Goal: Find specific page/section: Find specific page/section

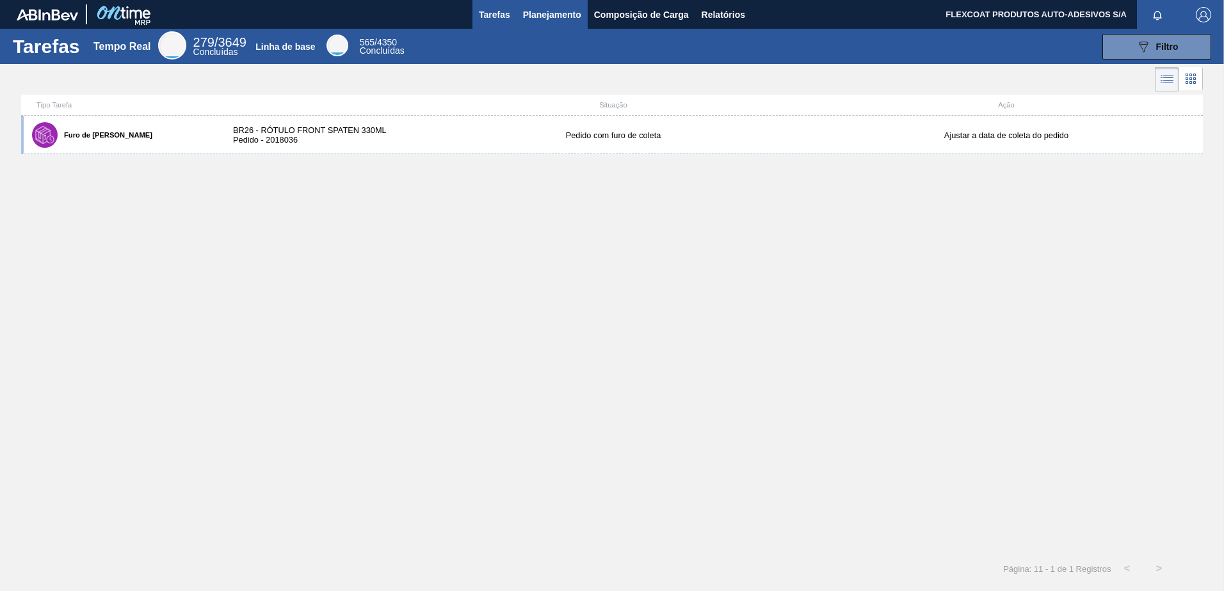
click at [535, 12] on span "Planejamento" at bounding box center [552, 14] width 58 height 15
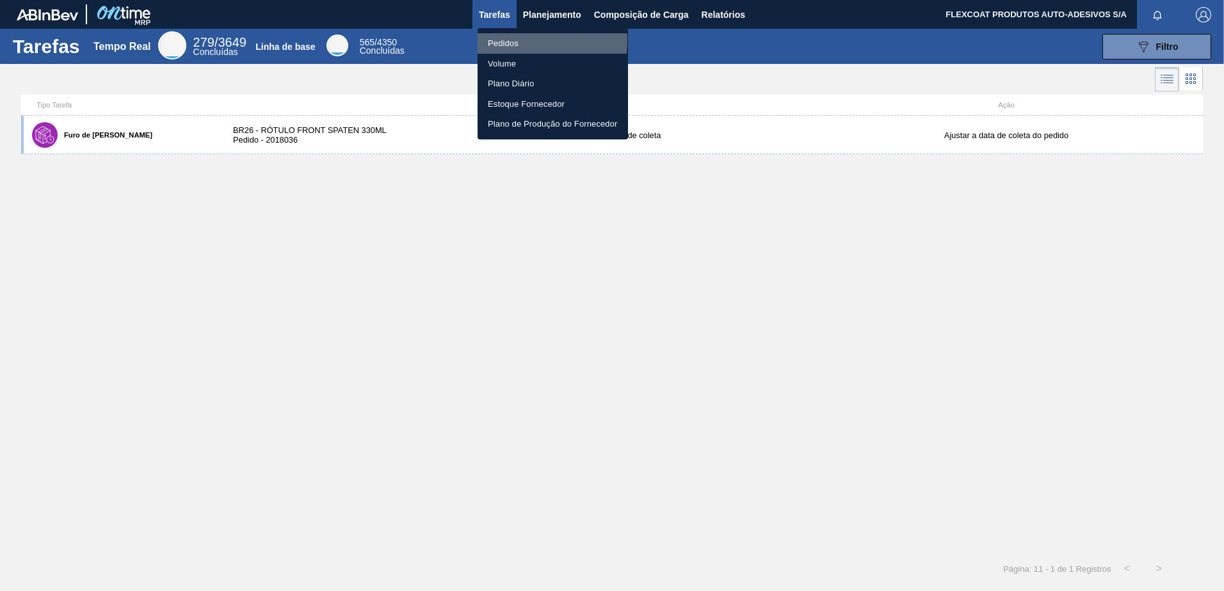
click at [500, 41] on li "Pedidos" at bounding box center [553, 43] width 150 height 20
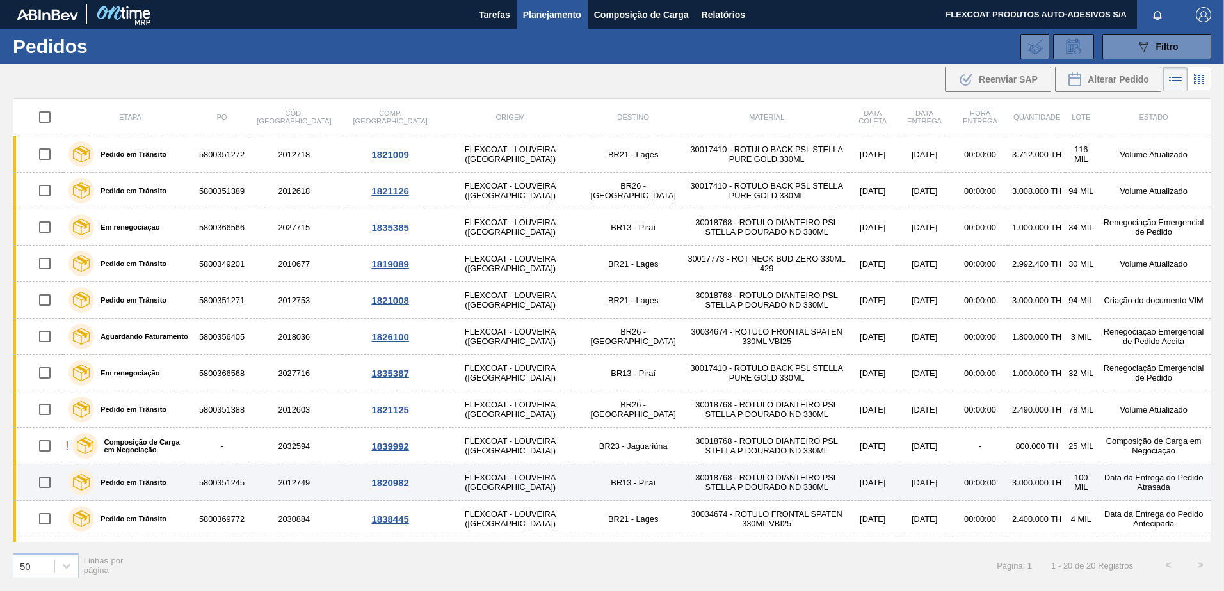
scroll to position [64, 0]
